Goal: Obtain resource: Obtain resource

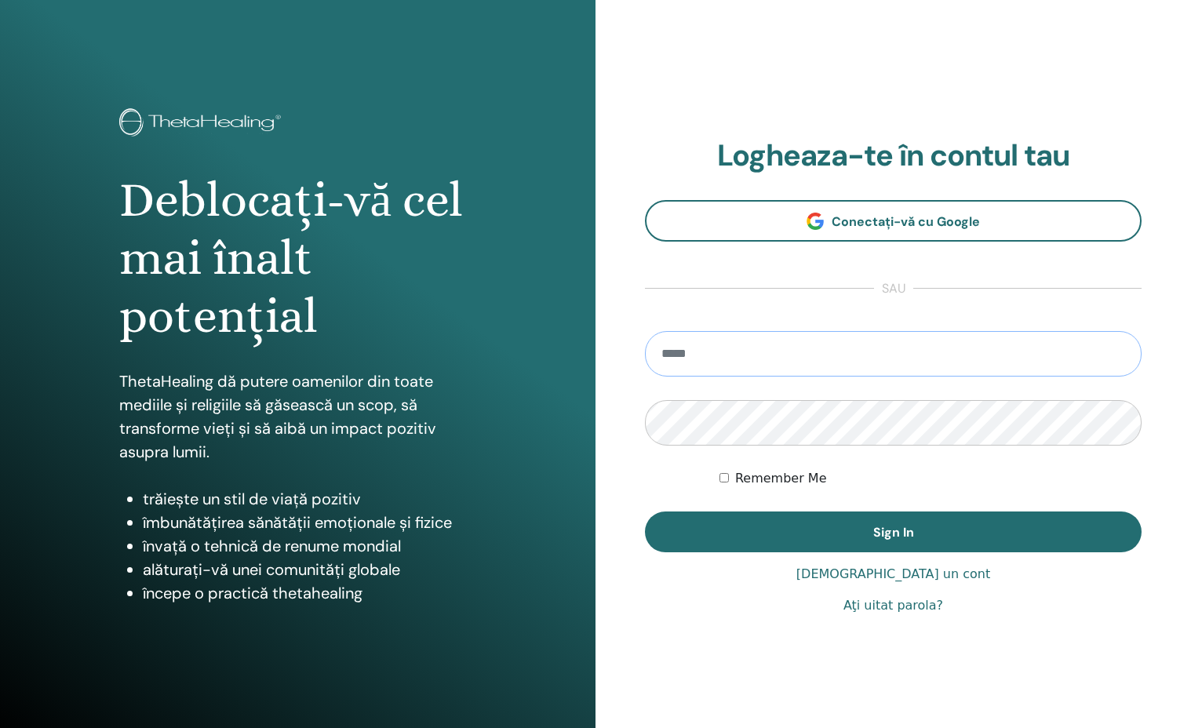
type input "**********"
click at [893, 532] on button "Sign In" at bounding box center [893, 532] width 497 height 41
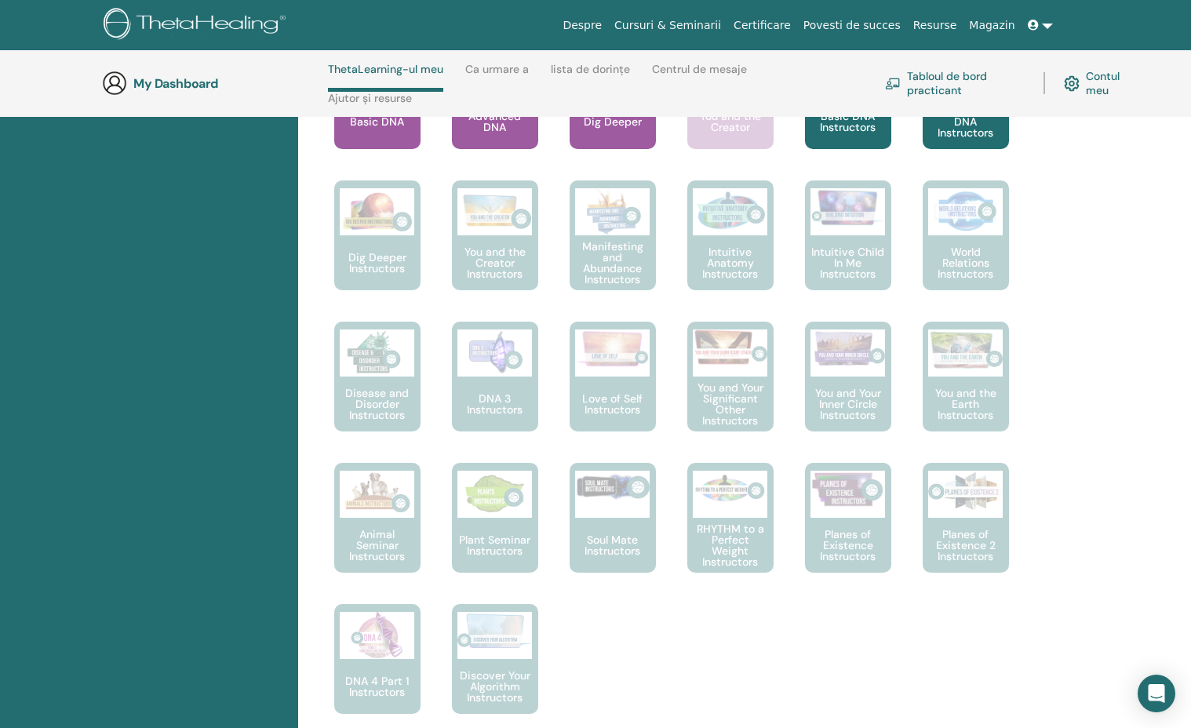
scroll to position [657, 0]
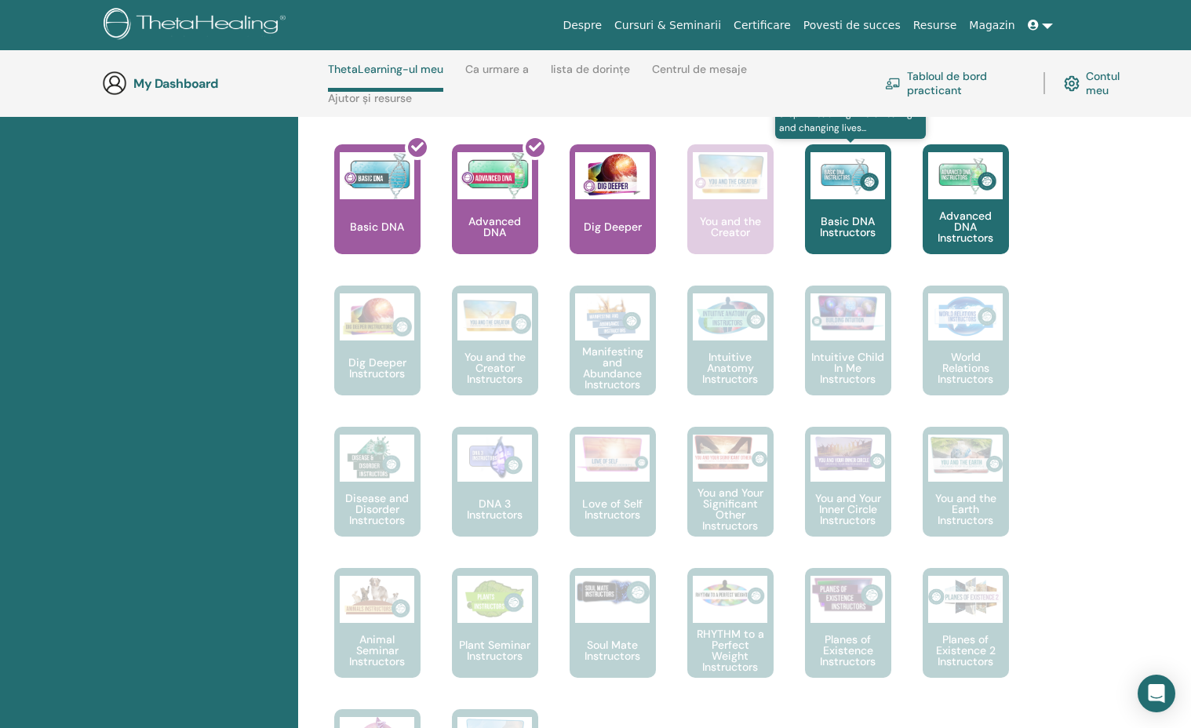
click at [847, 192] on img at bounding box center [847, 175] width 75 height 47
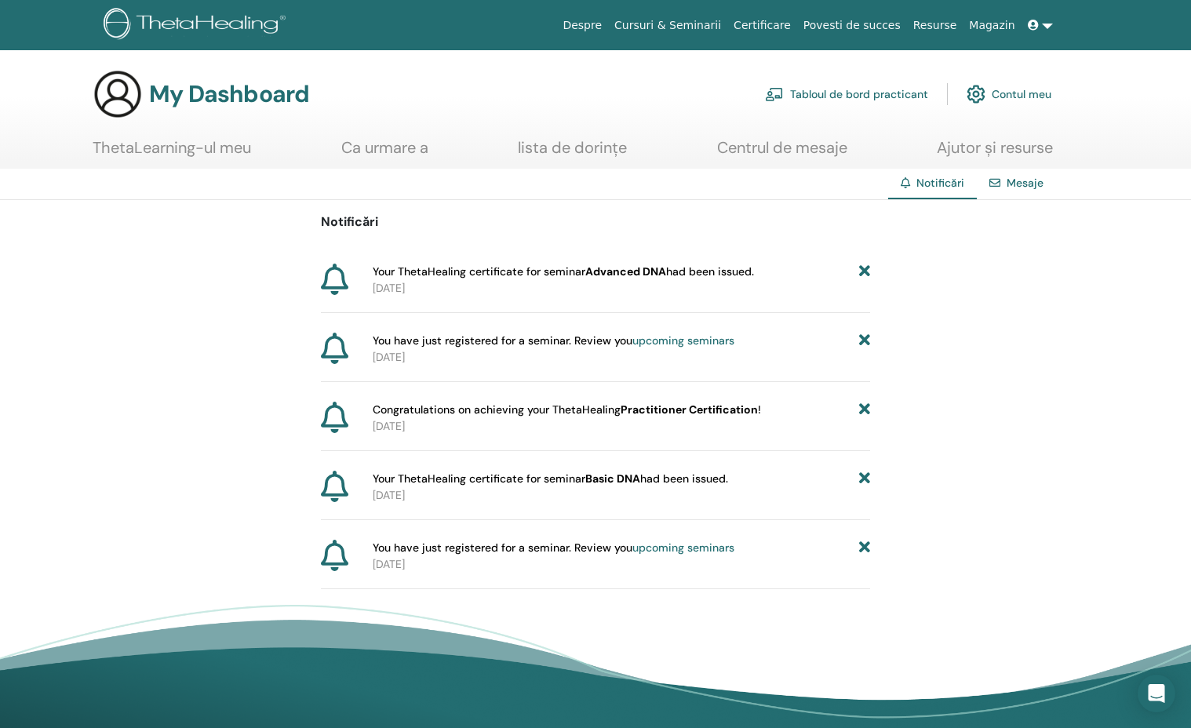
click at [183, 152] on link "ThetaLearning-ul meu" at bounding box center [172, 153] width 158 height 31
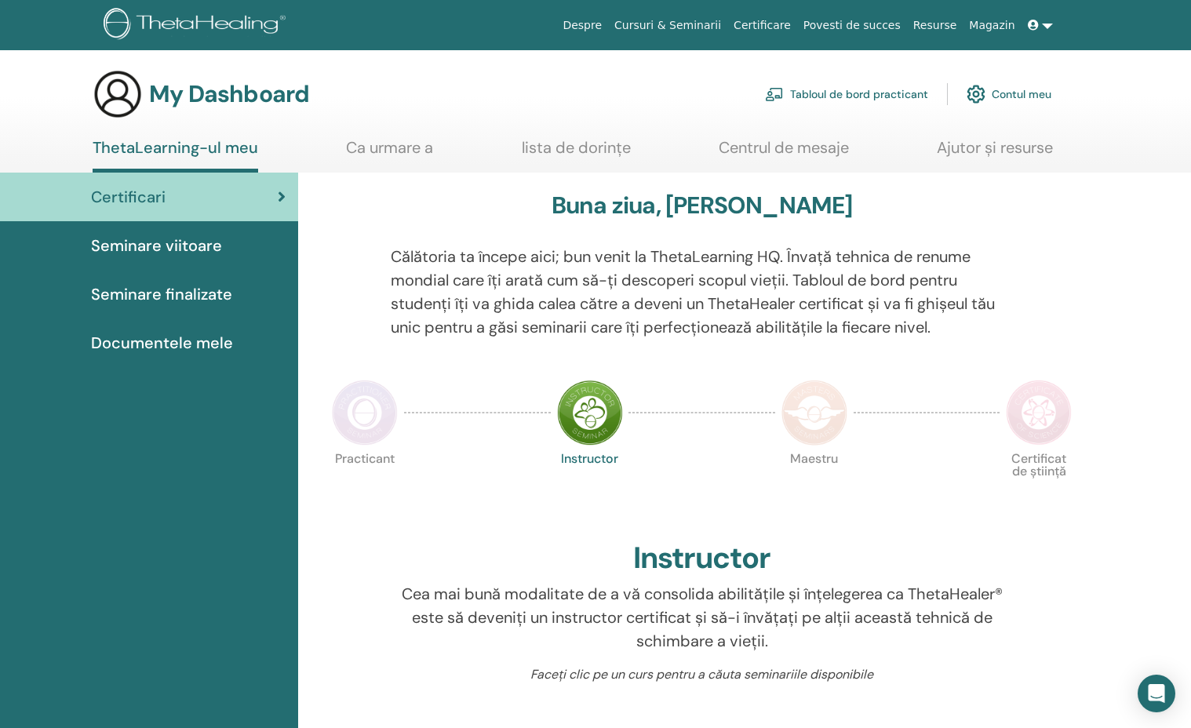
click at [156, 340] on span "Documentele mele" at bounding box center [162, 343] width 142 height 24
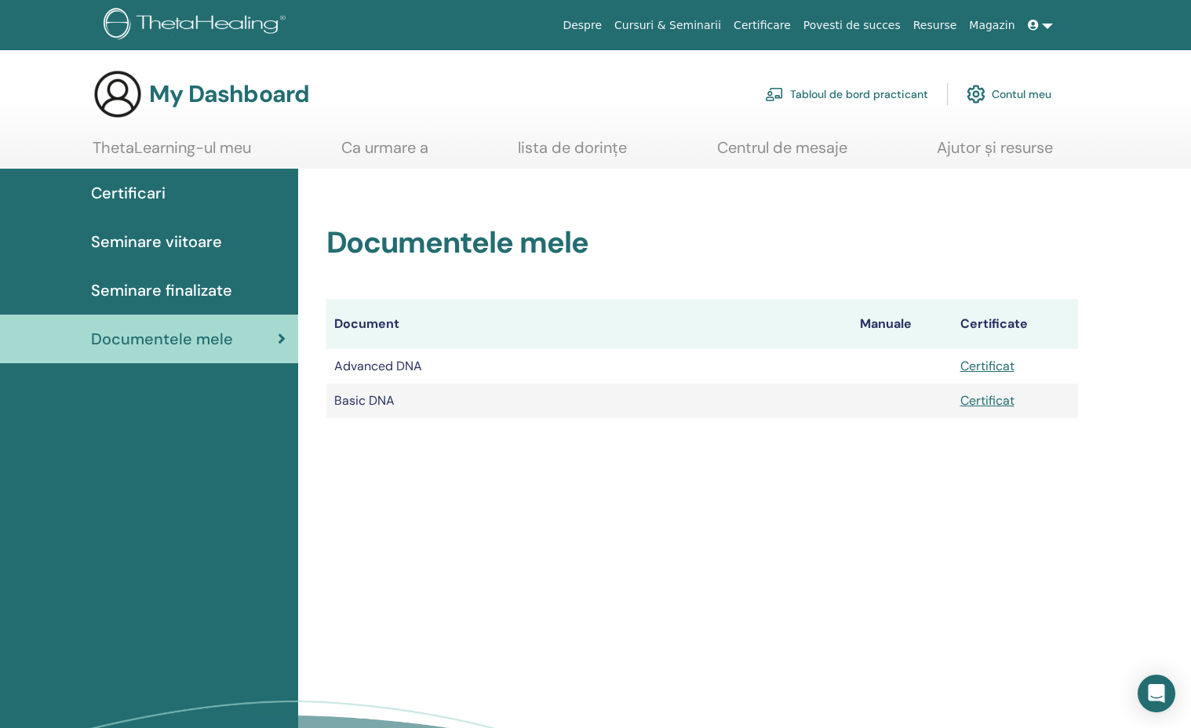
click at [979, 366] on link "Certificat" at bounding box center [987, 366] width 54 height 16
click at [797, 28] on link "Certificare" at bounding box center [762, 25] width 70 height 29
